Goal: Ask a question

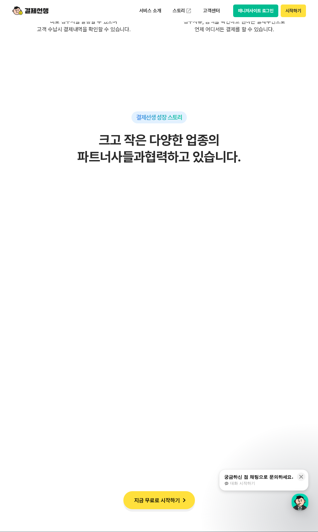
scroll to position [1923, 0]
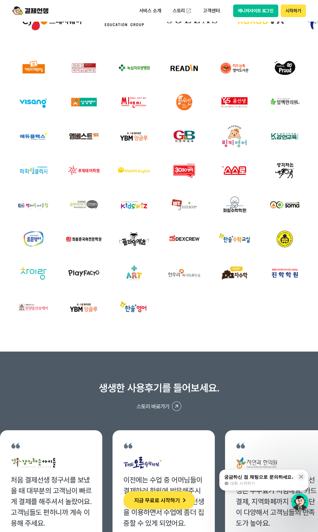
click at [239, 479] on div "궁금하신 점 채팅으로 문의하세요." at bounding box center [258, 477] width 69 height 6
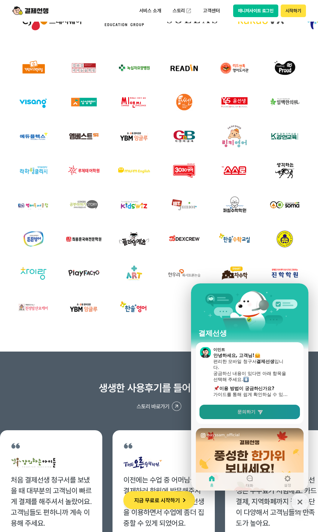
click at [222, 415] on link "문의하기" at bounding box center [249, 412] width 100 height 14
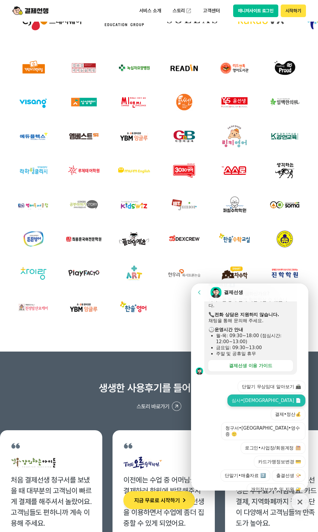
scroll to position [138, 0]
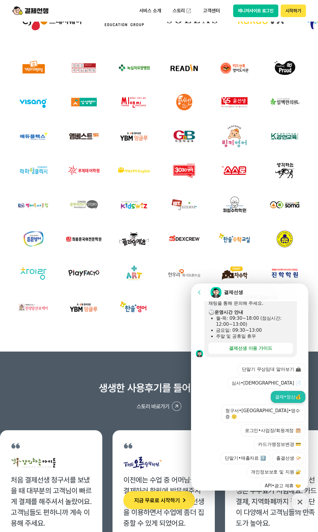
click at [284, 391] on button "결제•정산💰" at bounding box center [287, 397] width 35 height 12
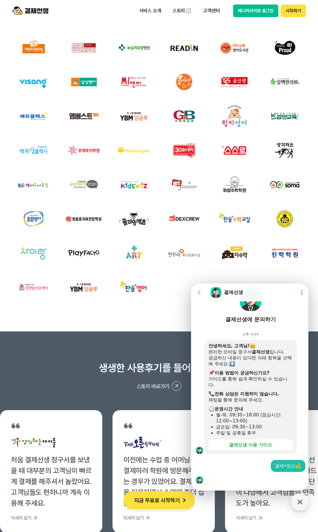
scroll to position [1953, 0]
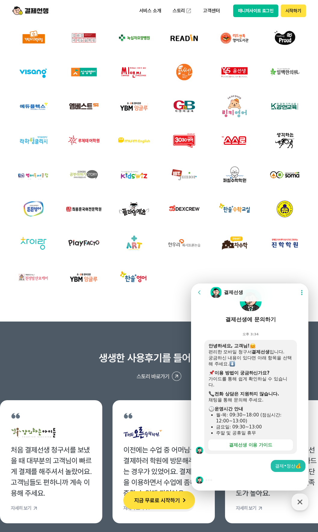
click at [282, 468] on div "결제•정산💰" at bounding box center [288, 466] width 26 height 6
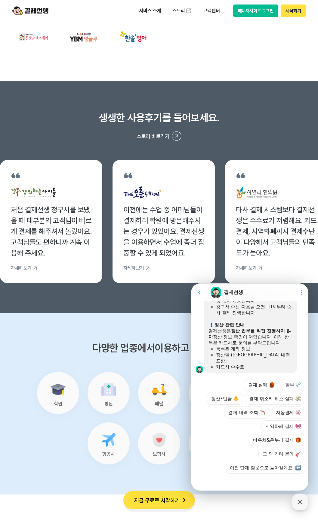
scroll to position [324, 0]
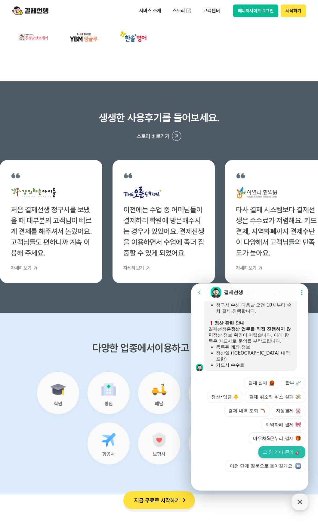
click at [271, 448] on button "그 외 기타 문의" at bounding box center [281, 452] width 47 height 12
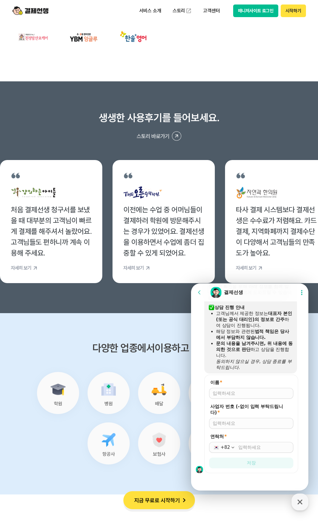
scroll to position [446, 0]
click at [233, 392] on input "이름 *" at bounding box center [250, 392] width 77 height 6
type input "인도차이나클럽"
click at [222, 422] on input "사업자 번호 (-없이 입력 부탁드립니다) *" at bounding box center [250, 422] width 77 height 6
type input "2051844253"
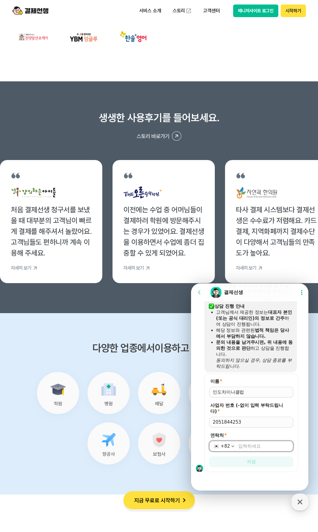
click at [239, 448] on input "연락처 *" at bounding box center [263, 446] width 51 height 6
type input "[PHONE_NUMBER]"
click at [240, 463] on button "저장" at bounding box center [251, 462] width 84 height 11
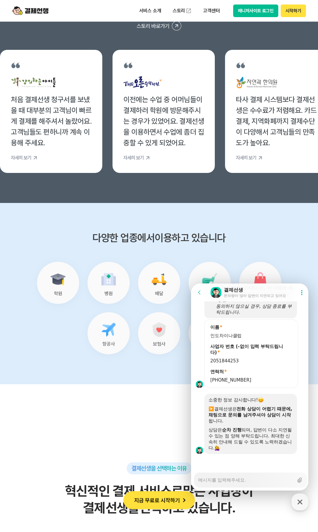
scroll to position [2313, 0]
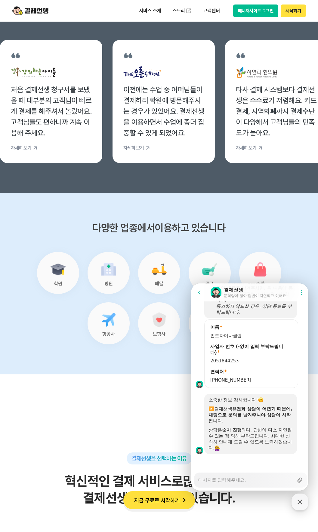
click at [220, 479] on textarea "Messenger Input Textarea" at bounding box center [245, 478] width 95 height 10
type textarea "x"
type textarea "ㅇ"
type textarea "x"
type textarea "아"
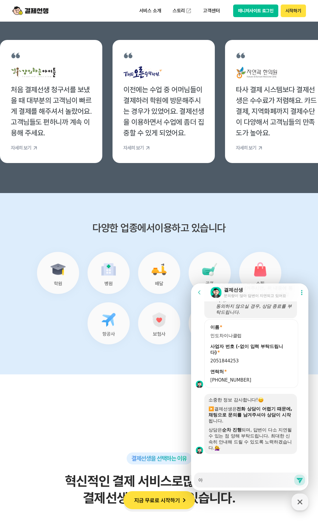
type textarea "x"
type textarea "안"
type textarea "x"
type textarea "안ㄴ"
type textarea "x"
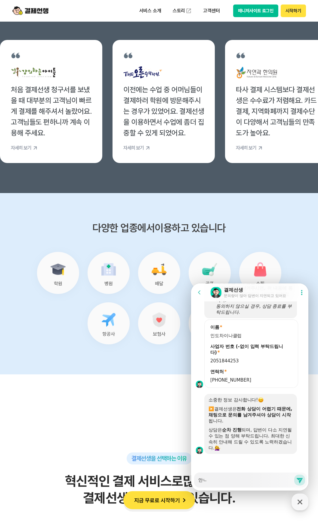
type textarea "안녀"
type textarea "x"
type textarea "안녕"
type textarea "x"
type textarea "안녕ㅎ"
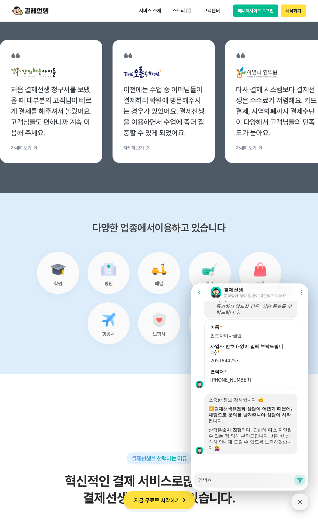
type textarea "x"
type textarea "안녕하"
type textarea "x"
type textarea "안녕핫"
type textarea "x"
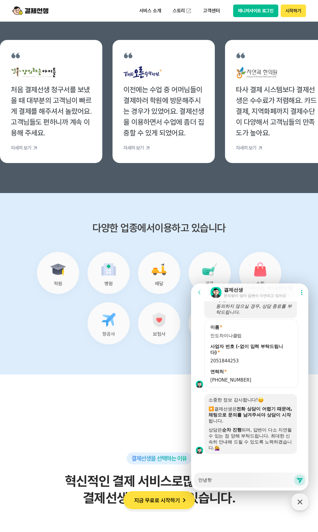
type textarea "안녕하세"
type textarea "x"
type textarea "안녕하셍"
type textarea "x"
type textarea "안녕하세요"
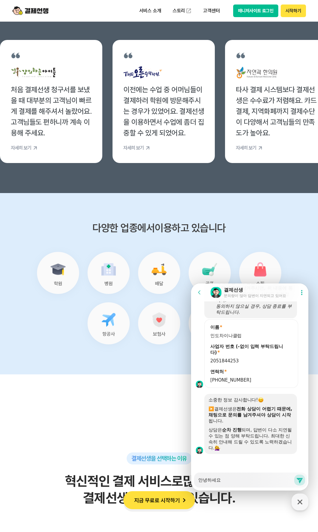
type textarea "x"
type textarea "안녕하세요"
type textarea "x"
type textarea "안녕하세요 스"
type textarea "x"
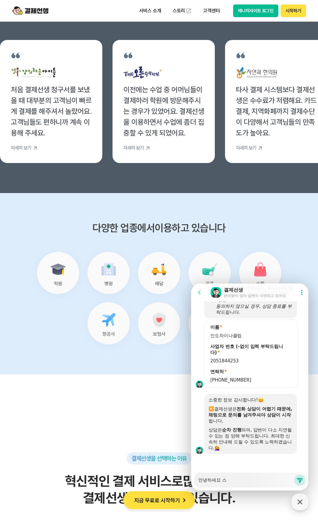
type textarea "안녕하세요 승"
type textarea "x"
type textarea "안녕하세요 승ㅇ"
type textarea "x"
type textarea "안녕하세요 승이"
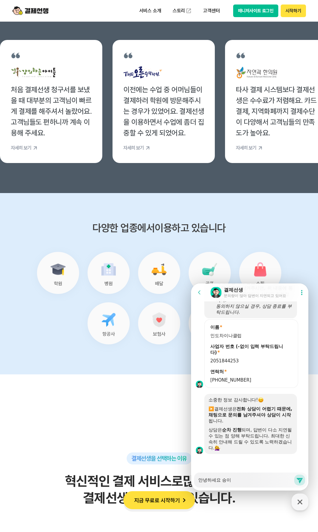
type textarea "x"
type textarea "안녕하세요 승인"
type textarea "x"
type textarea "안녕하세요 승인ㅇ"
type textarea "x"
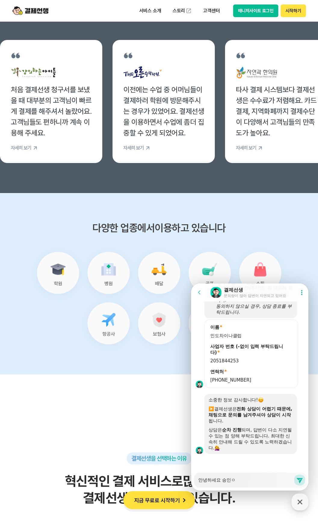
type textarea "안녕하세요 승인[PERSON_NAME]"
type textarea "x"
type textarea "안녕하세요 승인[PERSON_NAME]"
type textarea "x"
type textarea "안녕하세요 승인이 ㄴ"
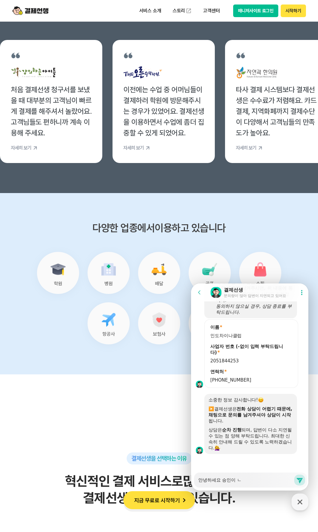
type textarea "x"
type textarea "안녕하세요 승인이 나"
type textarea "x"
type textarea "안녕하세요 승인이 났"
type textarea "x"
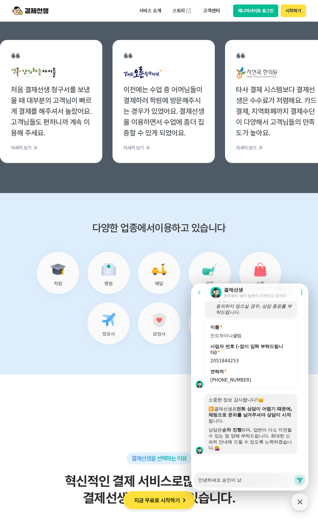
type textarea "안녕하세요 승인이 났ㄷ"
type textarea "x"
type textarea "안녕하세요 승인이 났다"
type textarea "x"
type textarea "안녕하세요 승인이 났닿"
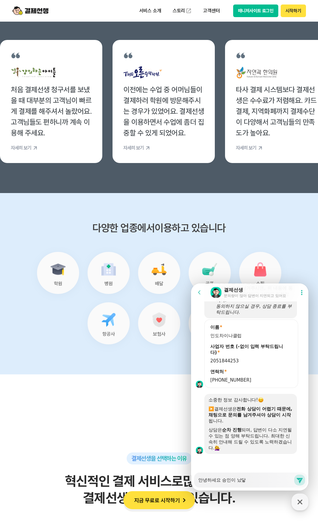
type textarea "x"
type textarea "안녕하세요 승인이 났다해"
type textarea "x"
type textarea "안녕하세요 승인이 났다햇"
type textarea "x"
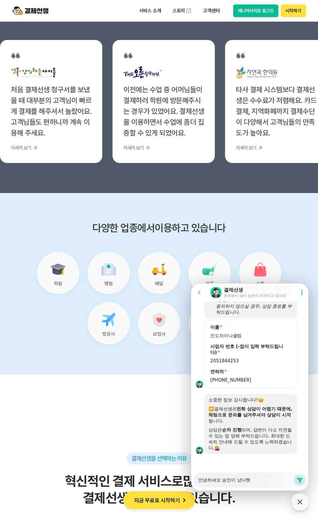
type textarea "안녕하세요 승인이 났다해서"
type textarea "x"
type textarea "안녕하세요 승인이 났다해서"
type textarea "x"
type textarea "안녕하세요 승인이 났다해서 ㅋ"
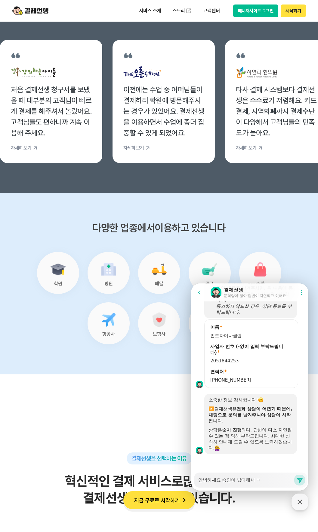
type textarea "x"
type textarea "안녕하세요 승인이 났다해서 카"
type textarea "x"
type textarea "안녕하세요 승인이 났다해서 칻"
type textarea "x"
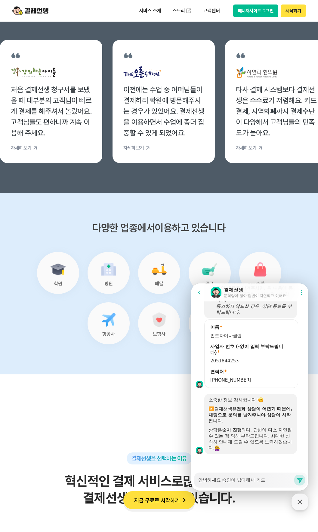
type textarea "안녕하세요 승인이 났다해서 카드"
type textarea "x"
type textarea "안녕하세요 승인이 났다해서 카드 ㄱ"
type textarea "x"
type textarea "안녕하세요 승인이 났다해서 카드 겨"
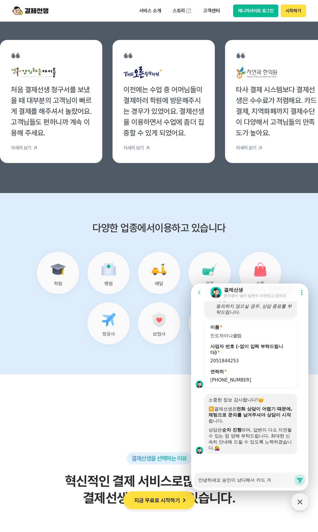
type textarea "x"
type textarea "안녕하세요 승인이 났다해서 카드 결"
type textarea "x"
type textarea "안녕하세요 승인이 났다해서 카드 결ㅈ"
type textarea "x"
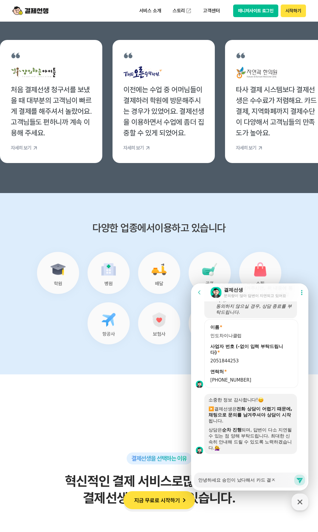
type textarea "안녕하세요 승인이 났다해서 카드 결제"
type textarea "x"
type textarea "안녕하세요 승인이 났다해서 카드 결젤"
type textarea "x"
type textarea "안녕하세요 승인이 났다해서 카드 결제르"
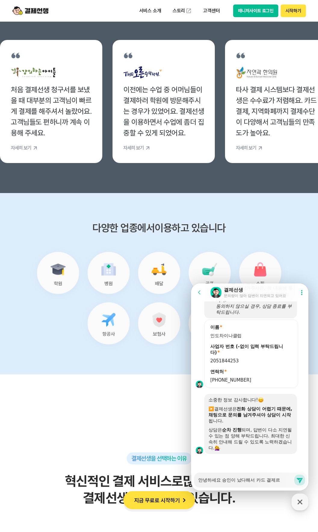
type textarea "x"
type textarea "안녕하세요 승인이 났다해서 카드 결제를"
type textarea "x"
type textarea "안녕하세요 승인이 났다해서 카드 결제를 ㅎ"
type textarea "x"
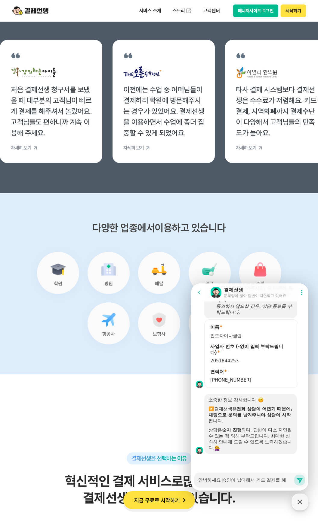
type textarea "안녕하세요 승인이 났다해서 카드 결제를 햅"
type textarea "x"
type textarea "안녕하세요 승인이 났다해서 카드 결제를 해보"
type textarea "x"
type textarea "안녕하세요 승인이 났다해서 카드 결제를 해보고"
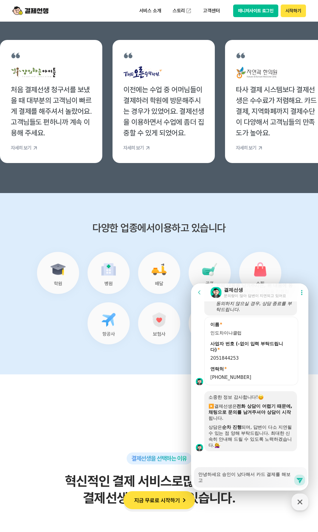
type textarea "x"
type textarea "안녕하세요 승인이 났다해서 카드 결제를 해보고"
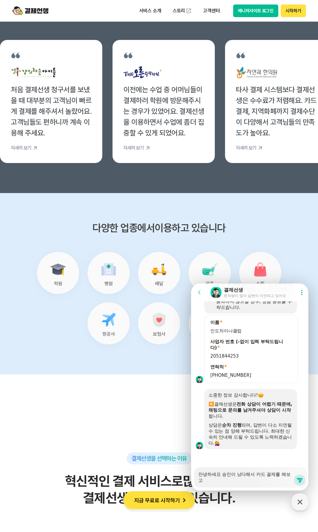
type textarea "x"
type textarea "안녕하세요 승인이 났다해서 카드 결제를 해보고 ㅅ"
type textarea "x"
type textarea "안녕하세요 승인이 났다해서 카드 결제를 해보고 시"
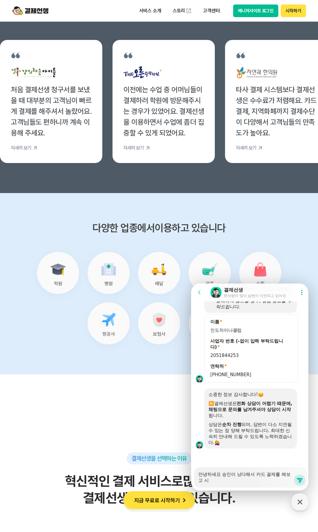
type textarea "x"
type textarea "안녕하세요 승인이 났다해서 카드 결제를 해보고 싶"
type textarea "x"
type textarea "안녕하세요 승인이 났다해서 카드 결제를 해보고 싶ㅇ"
type textarea "x"
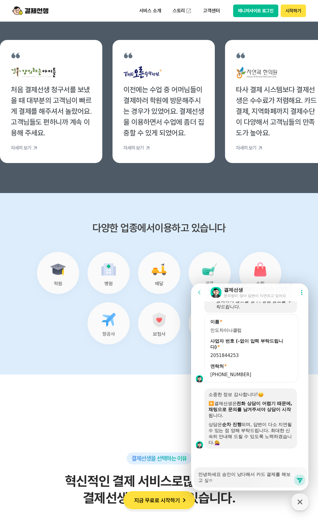
type textarea "안녕하세요 승인이 났다해서 카드 결제를 해보고 싶으"
type textarea "x"
type textarea "안녕하세요 승인이 났다해서 카드 결제를 해보고 싶은"
type textarea "x"
type textarea "안녕하세요 승인이 났다해서 카드 결제를 해보고 싶은ㄷ"
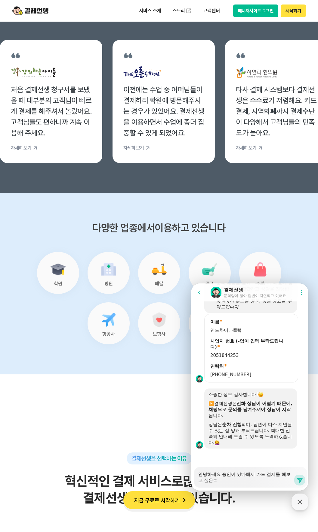
type textarea "x"
type textarea "안녕하세요 승인이 났다해서 카드 결제를 해보고 싶은데"
type textarea "x"
type textarea "안녕하세요 승인이 났다해서 카드 결제를 해보고 싶은뎅"
type textarea "x"
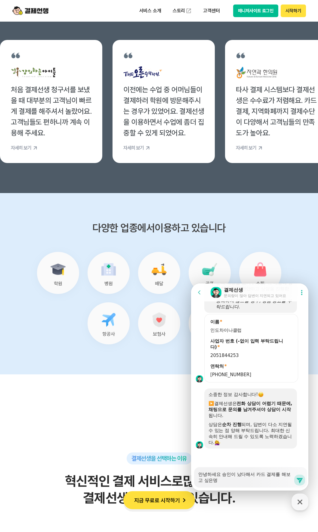
type textarea "안녕하세요 승인이 났다해서 카드 결제를 해보고 싶은데요"
type textarea "x"
type textarea "안녕하세요 승인이 났다해서 카드 결제를 해보고 싶은데요"
type textarea "x"
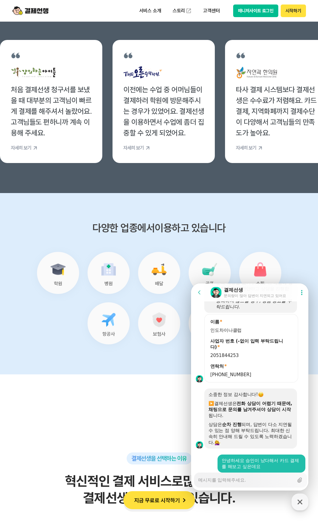
scroll to position [525, 0]
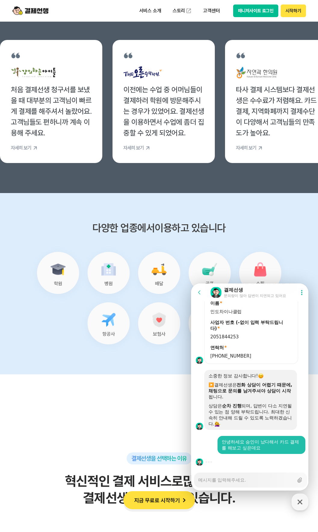
type textarea "x"
type textarea "바"
type textarea "x"
type textarea "방"
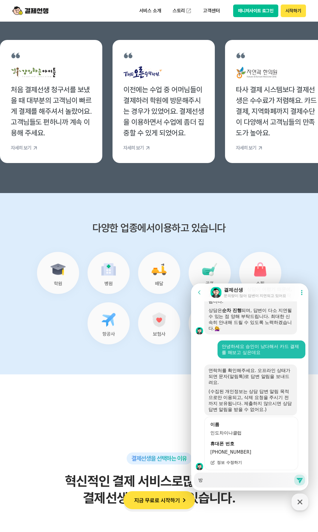
scroll to position [636, 0]
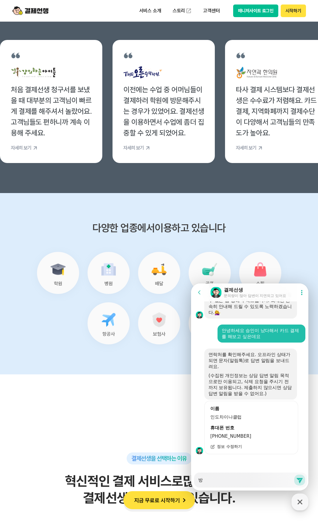
type textarea "x"
type textarea "방ㅂ"
type textarea "x"
type textarea "방버"
type textarea "x"
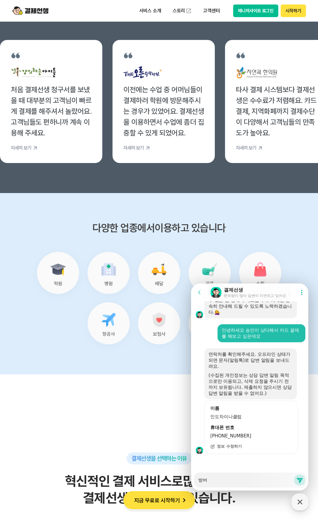
type textarea "방법"
type textarea "x"
type textarea "방법ㅇ"
type textarea "x"
type textarea "방법으"
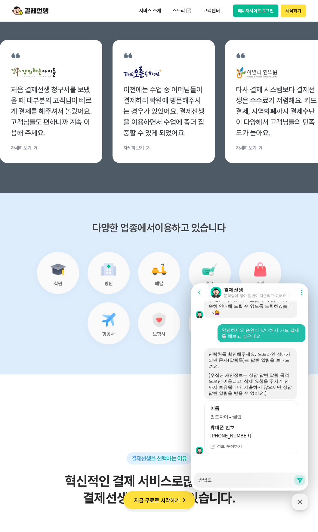
type textarea "x"
type textarea "방법을"
type textarea "x"
type textarea "방법을"
type textarea "x"
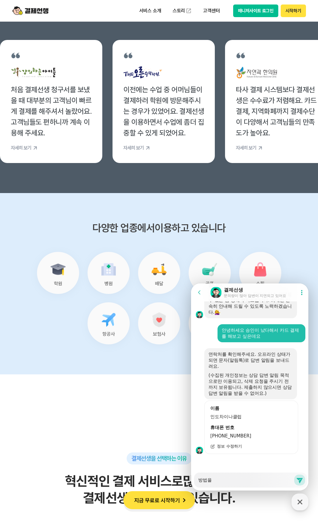
type textarea "방법을 ㅁ"
type textarea "x"
type textarea "방법을 모"
type textarea "x"
type textarea "방법을 몰"
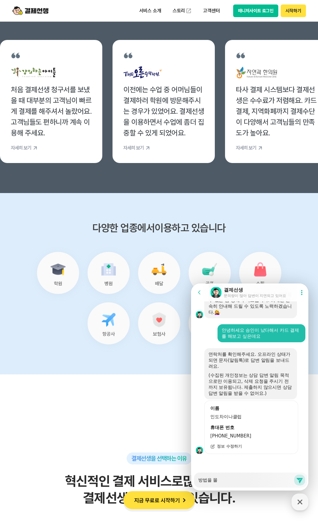
type textarea "x"
type textarea "방법을 모르"
type textarea "x"
type textarea "방법을 [DEMOGRAPHIC_DATA]"
type textarea "x"
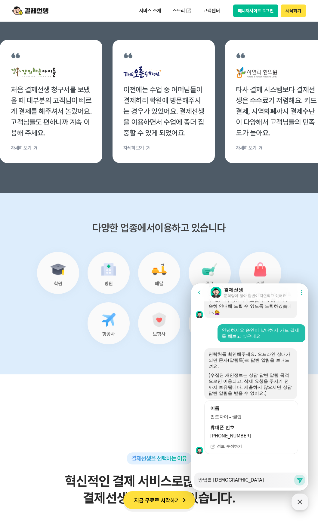
type textarea "방법을 모르게"
type textarea "x"
type textarea "방법을 모르겠"
type textarea "x"
type textarea "방법을 모르겠어"
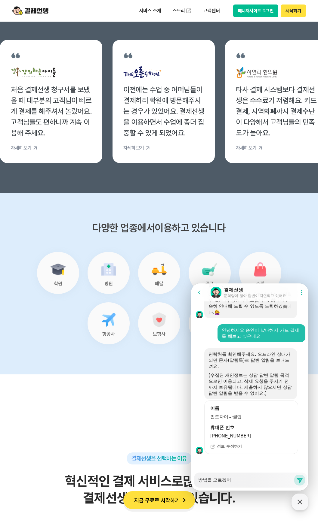
type textarea "x"
type textarea "방법을 모르겠엉"
type textarea "x"
type textarea "방법을 모르겠어요"
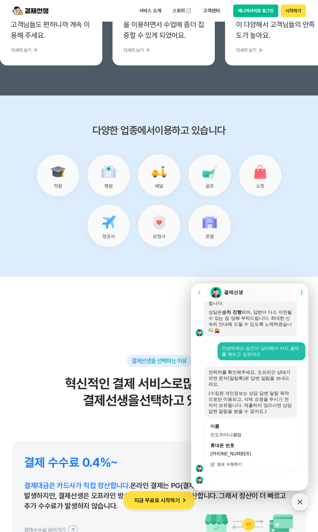
scroll to position [2433, 0]
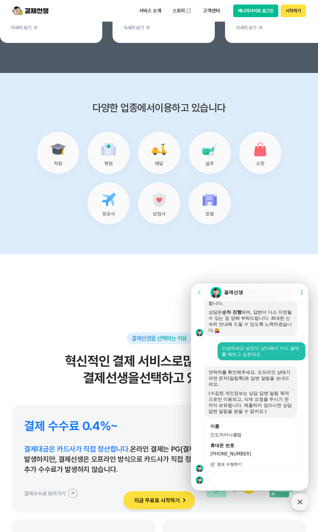
click at [215, 478] on div at bounding box center [250, 480] width 119 height 16
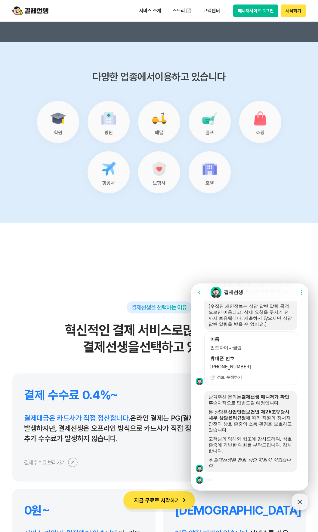
scroll to position [2493, 0]
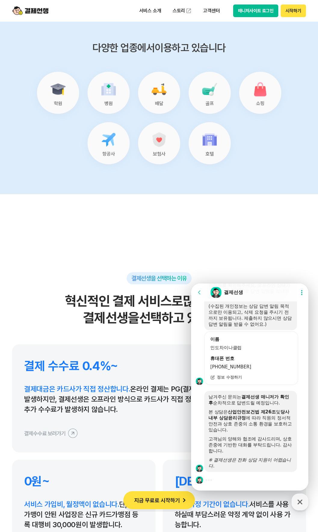
click at [216, 480] on div at bounding box center [250, 480] width 119 height 16
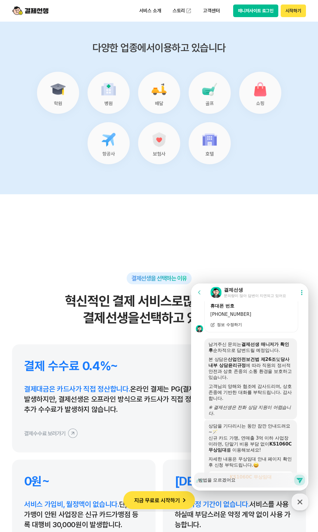
scroll to position [790, 0]
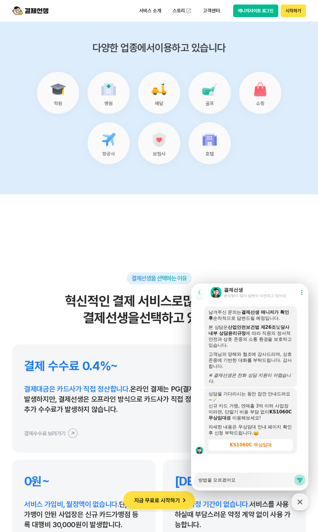
click at [298, 481] on icon at bounding box center [299, 480] width 6 height 5
type textarea "x"
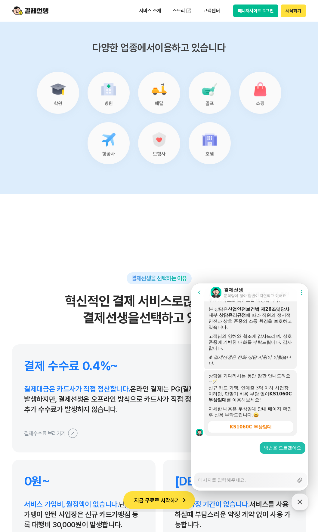
click at [257, 476] on textarea "Messenger Input Textarea" at bounding box center [245, 478] width 95 height 10
type textarea "x"
type textarea "ㅅ"
type textarea "x"
type textarea "손"
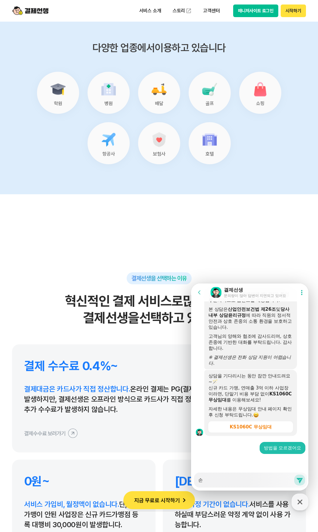
type textarea "x"
type textarea "손ㄴ"
type textarea "x"
type textarea "손니"
type textarea "x"
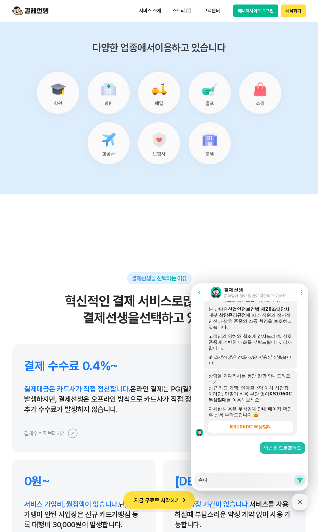
type textarea "손님"
type textarea "x"
type textarea "손님ㅇ"
type textarea "x"
type textarea "손님이"
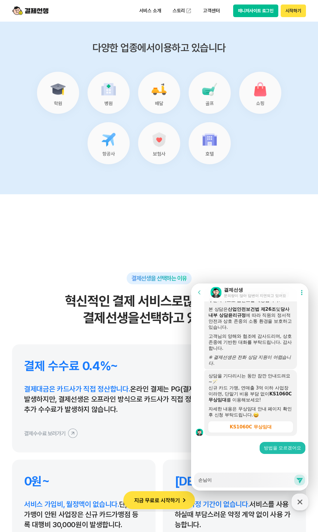
type textarea "x"
type textarea "손님이"
type textarea "x"
type textarea "손님이 ㅋ"
type textarea "x"
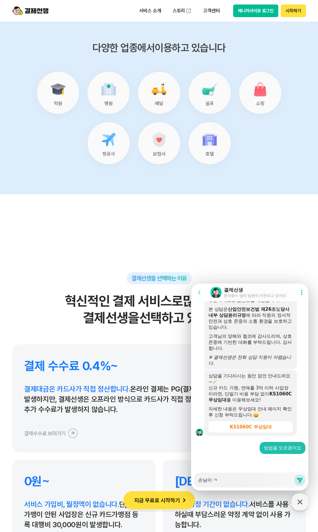
type textarea "손님[PERSON_NAME]"
type textarea "x"
type textarea "손님이 칻"
type textarea "x"
type textarea "손님이 카드"
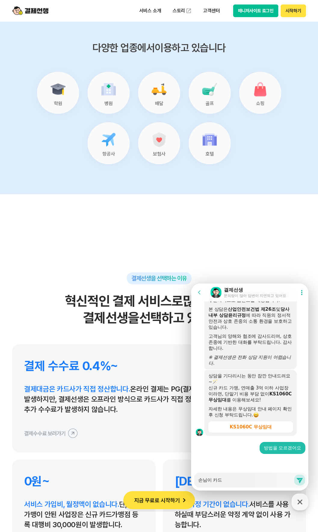
type textarea "x"
type textarea "손님이 카들"
type textarea "x"
type textarea "손님이 카드르"
type textarea "x"
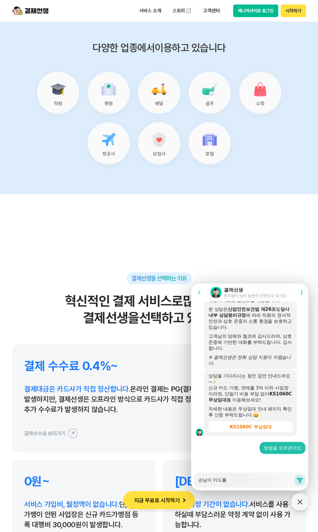
type textarea "손님이 카드를"
type textarea "x"
type textarea "손님이 카드를 주"
type textarea "x"
type textarea "손님이 카드를 주고"
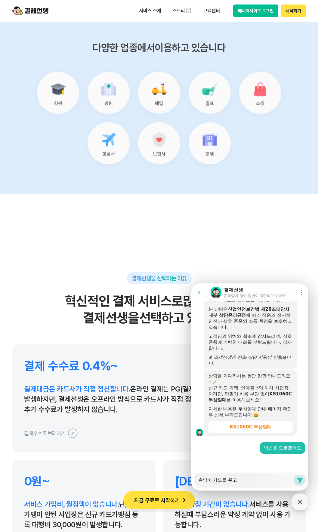
type textarea "x"
type textarea "손님이 카드를 주고"
type textarea "x"
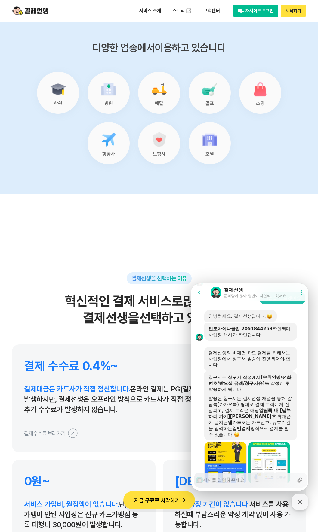
scroll to position [988, 0]
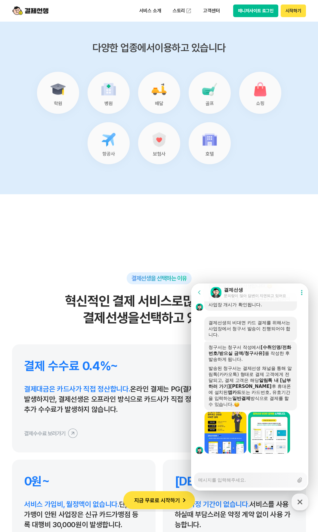
click at [265, 395] on div "발송된 청구서는 결제선생 채널을 통해 알림톡(카카오톡) 형태로 결제 고객에게 전달되고, 결제 고객은 해당 알림톡 내 [납부하러 가기]버튼 클릭…" at bounding box center [250, 387] width 84 height 42
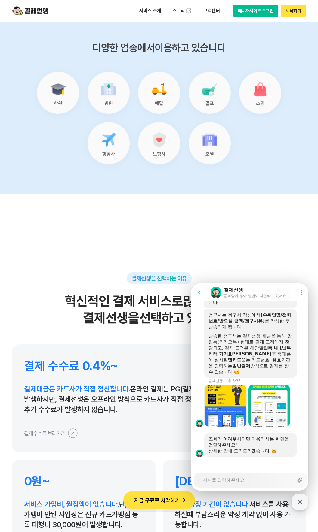
scroll to position [1023, 0]
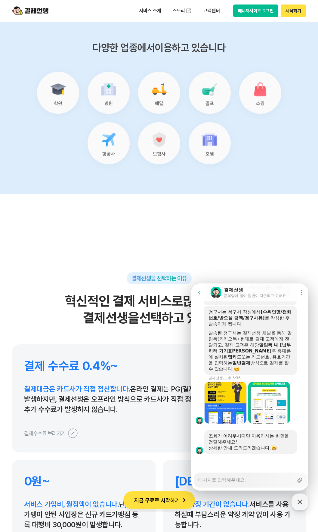
click at [218, 480] on textarea "Messenger Input Textarea" at bounding box center [245, 478] width 95 height 10
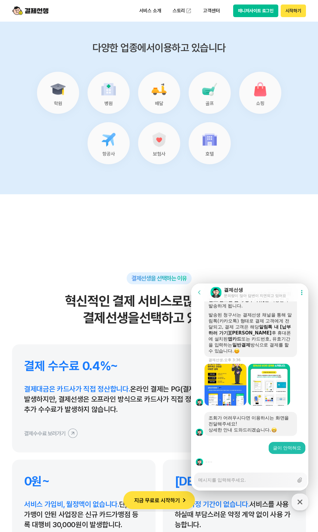
click at [208, 486] on div "Messenger Input Textarea" at bounding box center [245, 480] width 95 height 14
click at [212, 480] on textarea "Messenger Input Textarea" at bounding box center [245, 478] width 95 height 10
paste textarea "[URL][DOMAIN_NAME]"
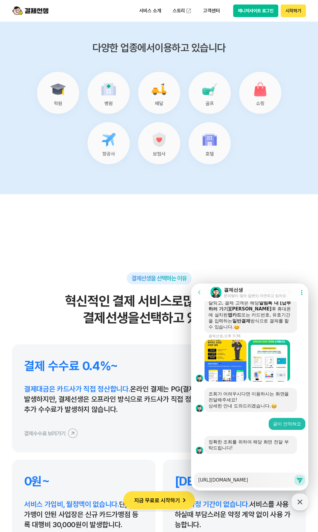
scroll to position [1066, 0]
click at [298, 481] on icon at bounding box center [299, 480] width 6 height 5
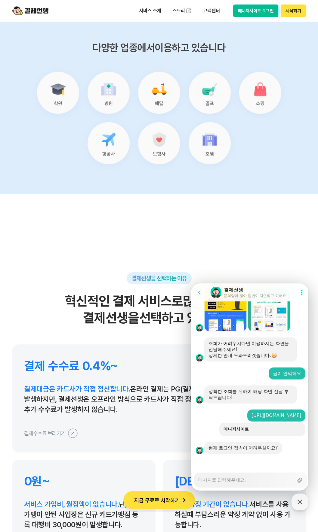
scroll to position [1122, 0]
click at [231, 480] on textarea "Messenger Input Textarea" at bounding box center [245, 478] width 95 height 10
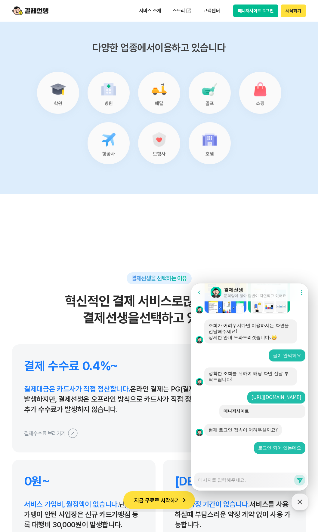
scroll to position [1153, 0]
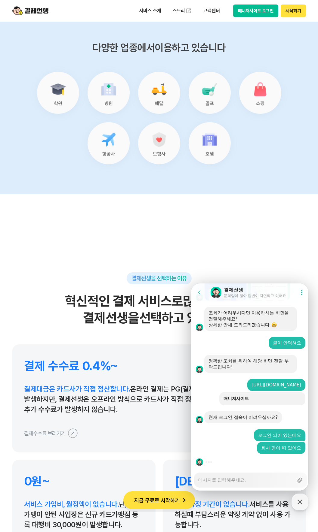
drag, startPoint x: 217, startPoint y: 480, endPoint x: 211, endPoint y: 478, distance: 7.2
click at [217, 480] on textarea "Messenger Input Textarea" at bounding box center [245, 478] width 95 height 10
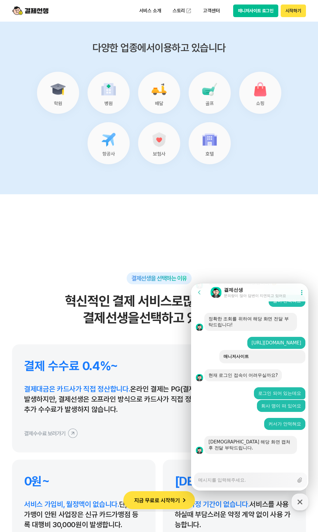
scroll to position [1195, 0]
click at [240, 485] on div "Messenger Input Textarea" at bounding box center [245, 480] width 95 height 14
click at [240, 479] on textarea "Messenger Input Textarea" at bounding box center [245, 478] width 95 height 10
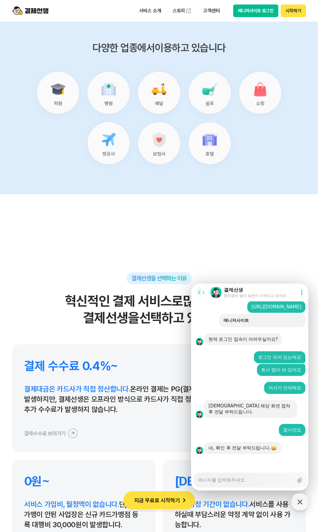
scroll to position [1231, 0]
click at [294, 481] on label "Upload file" at bounding box center [298, 480] width 11 height 11
click at [198, 481] on input "Upload file" at bounding box center [198, 480] width 0 height 0
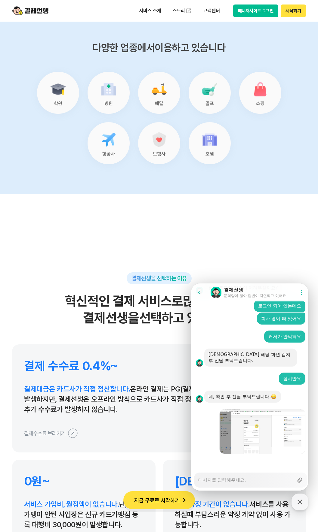
scroll to position [1282, 0]
click at [212, 478] on textarea "Messenger Input Textarea" at bounding box center [245, 478] width 95 height 10
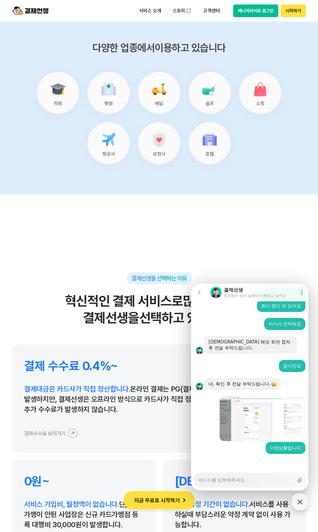
click at [210, 477] on textarea "Messenger Input Textarea" at bounding box center [245, 478] width 95 height 10
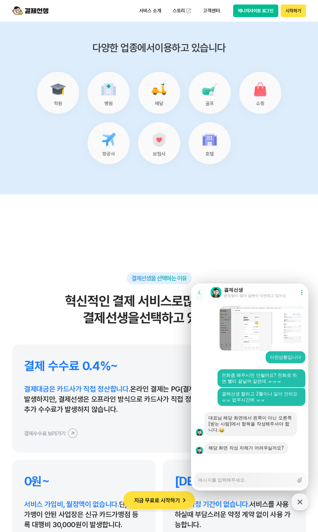
scroll to position [1385, 0]
click at [218, 482] on textarea "Messenger Input Textarea" at bounding box center [245, 478] width 95 height 10
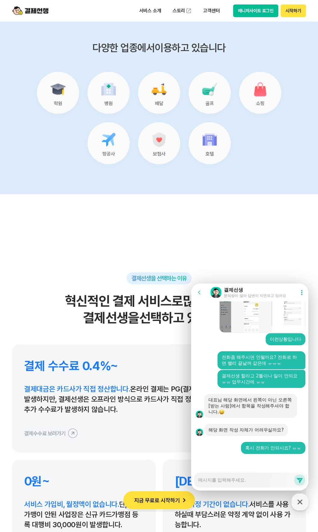
scroll to position [1416, 0]
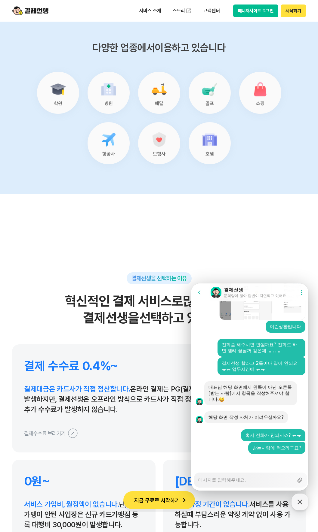
click at [212, 480] on textarea "Messenger Input Textarea" at bounding box center [245, 478] width 95 height 10
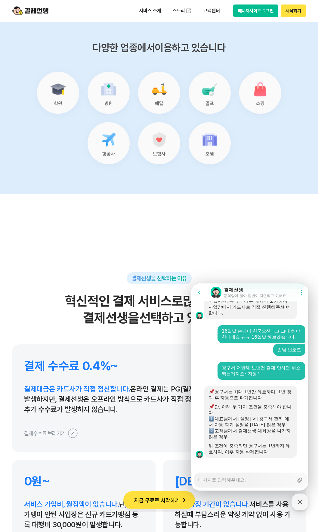
scroll to position [2191, 0]
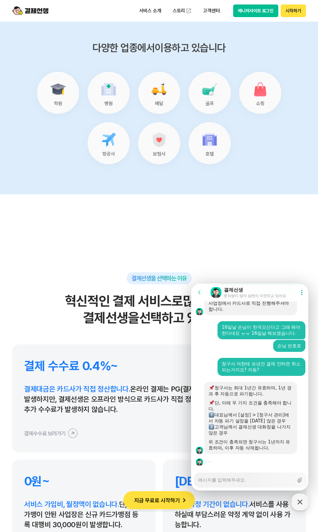
click at [280, 419] on div "대표님께서 [설정] > [청구서 관리]에서 자동 파기 설정을 [DATE] 않은 경우" at bounding box center [250, 418] width 84 height 12
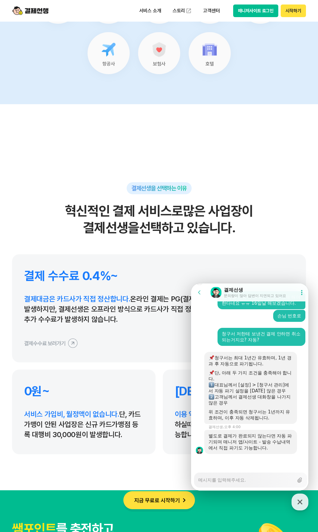
scroll to position [2221, 0]
click at [255, 384] on div "대표님께서 [설정] > [청구서 관리]에서 자동 파기 설정을 [DATE] 않은 경우" at bounding box center [250, 388] width 84 height 12
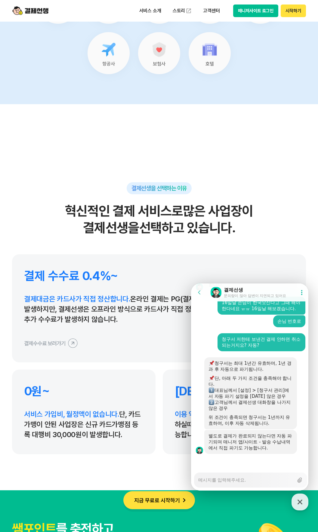
scroll to position [2216, 0]
click at [245, 404] on div "고객님께서 결제선생 대화창을 나가지 않은 경우" at bounding box center [250, 406] width 84 height 12
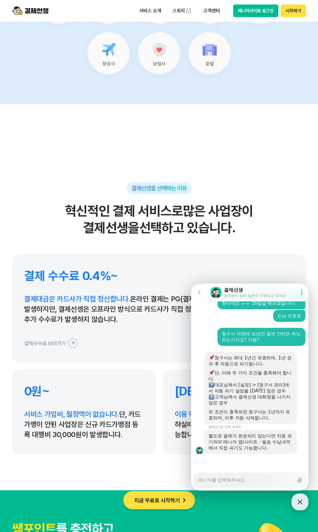
scroll to position [2221, 0]
click at [217, 483] on textarea "Messenger Input Textarea" at bounding box center [245, 478] width 95 height 10
click at [204, 480] on textarea "Messenger Input Textarea" at bounding box center [245, 478] width 95 height 10
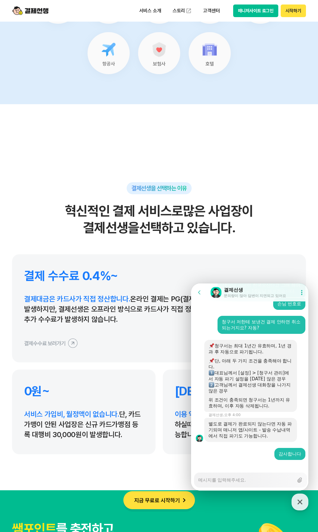
scroll to position [2239, 0]
